Goal: Information Seeking & Learning: Learn about a topic

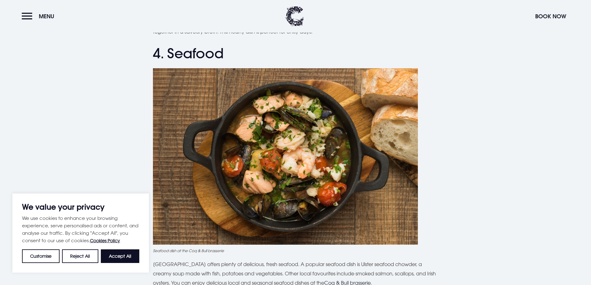
scroll to position [603, 0]
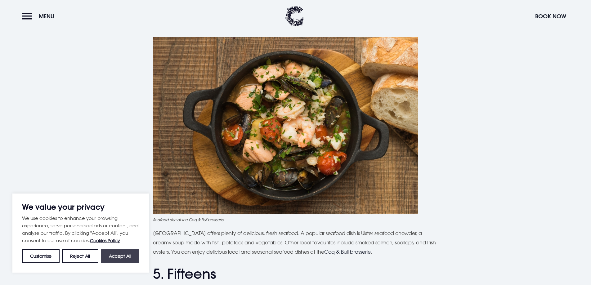
click at [135, 259] on button "Accept All" at bounding box center [120, 256] width 38 height 14
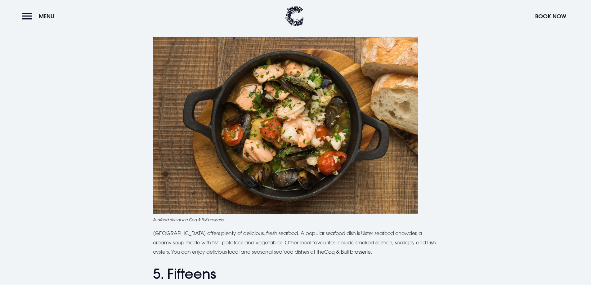
checkbox input "true"
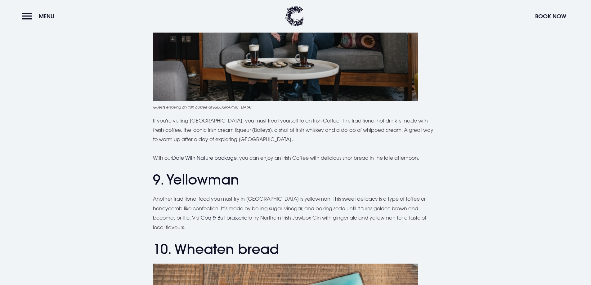
scroll to position [1378, 0]
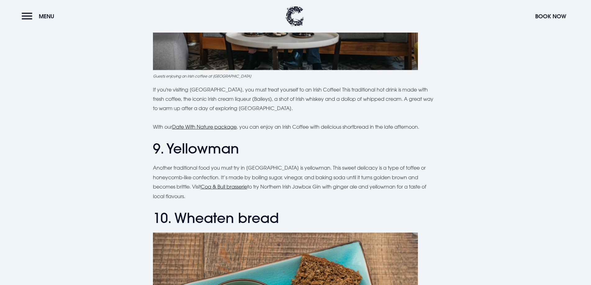
drag, startPoint x: 220, startPoint y: 198, endPoint x: 139, endPoint y: 164, distance: 88.0
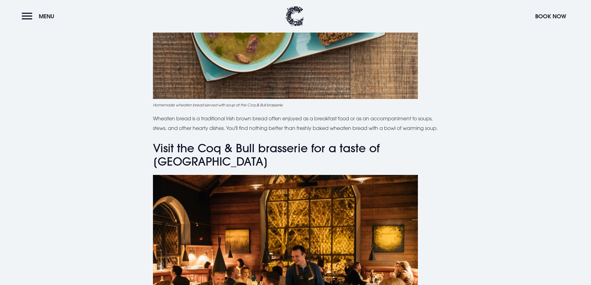
scroll to position [1750, 0]
